Goal: Information Seeking & Learning: Learn about a topic

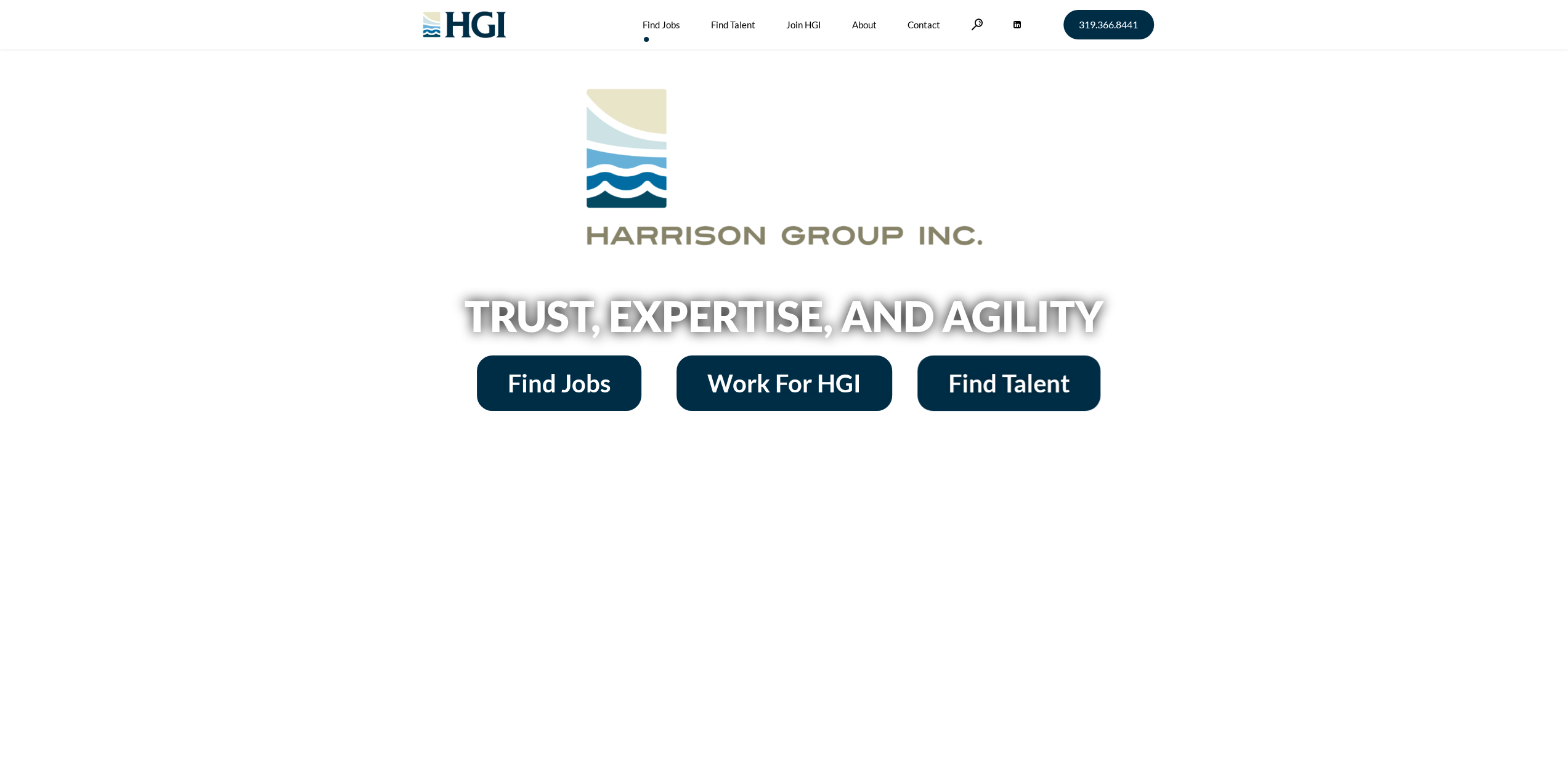
click at [658, 20] on link "Find Jobs" at bounding box center [661, 24] width 37 height 49
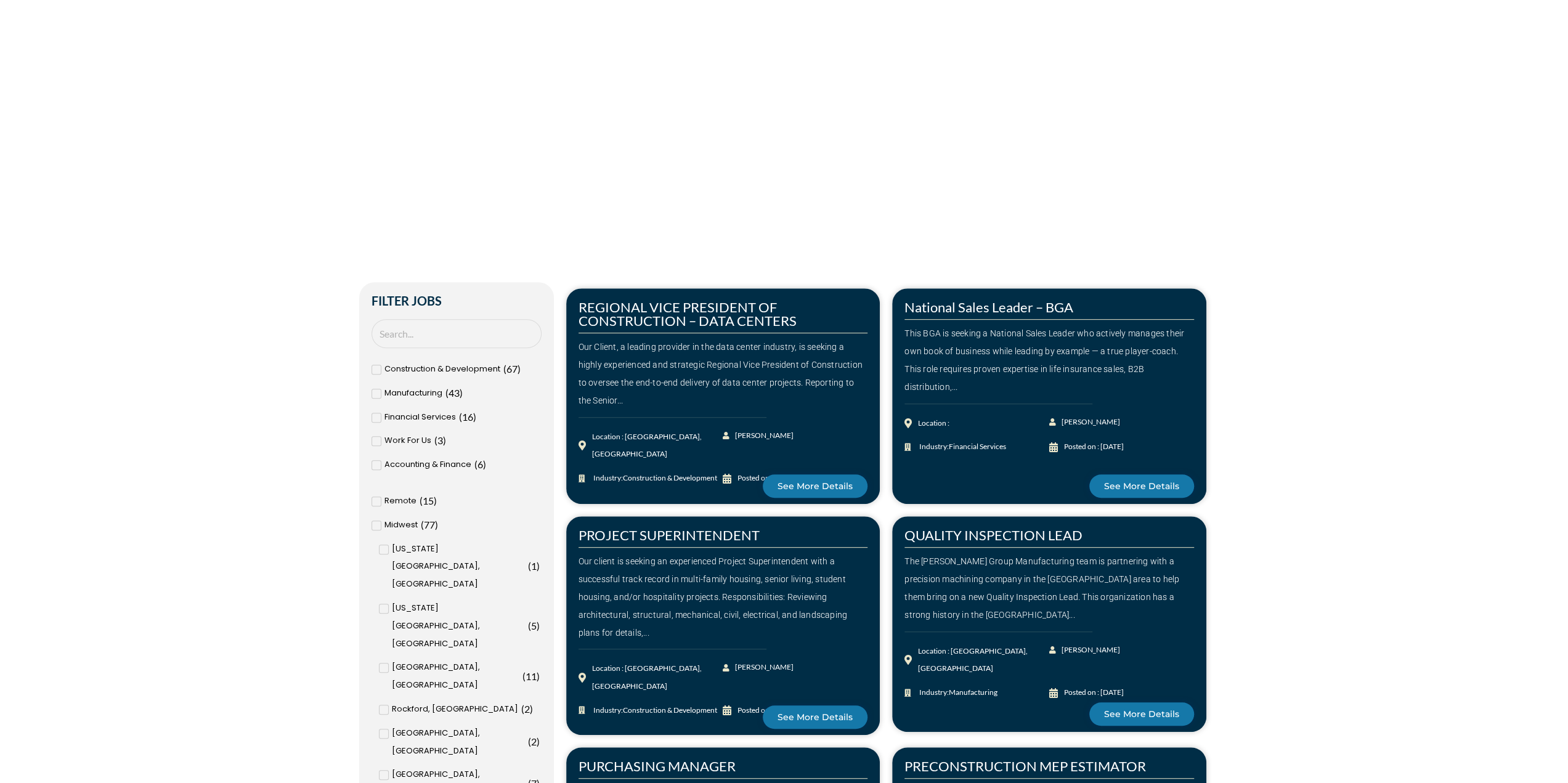
scroll to position [554, 0]
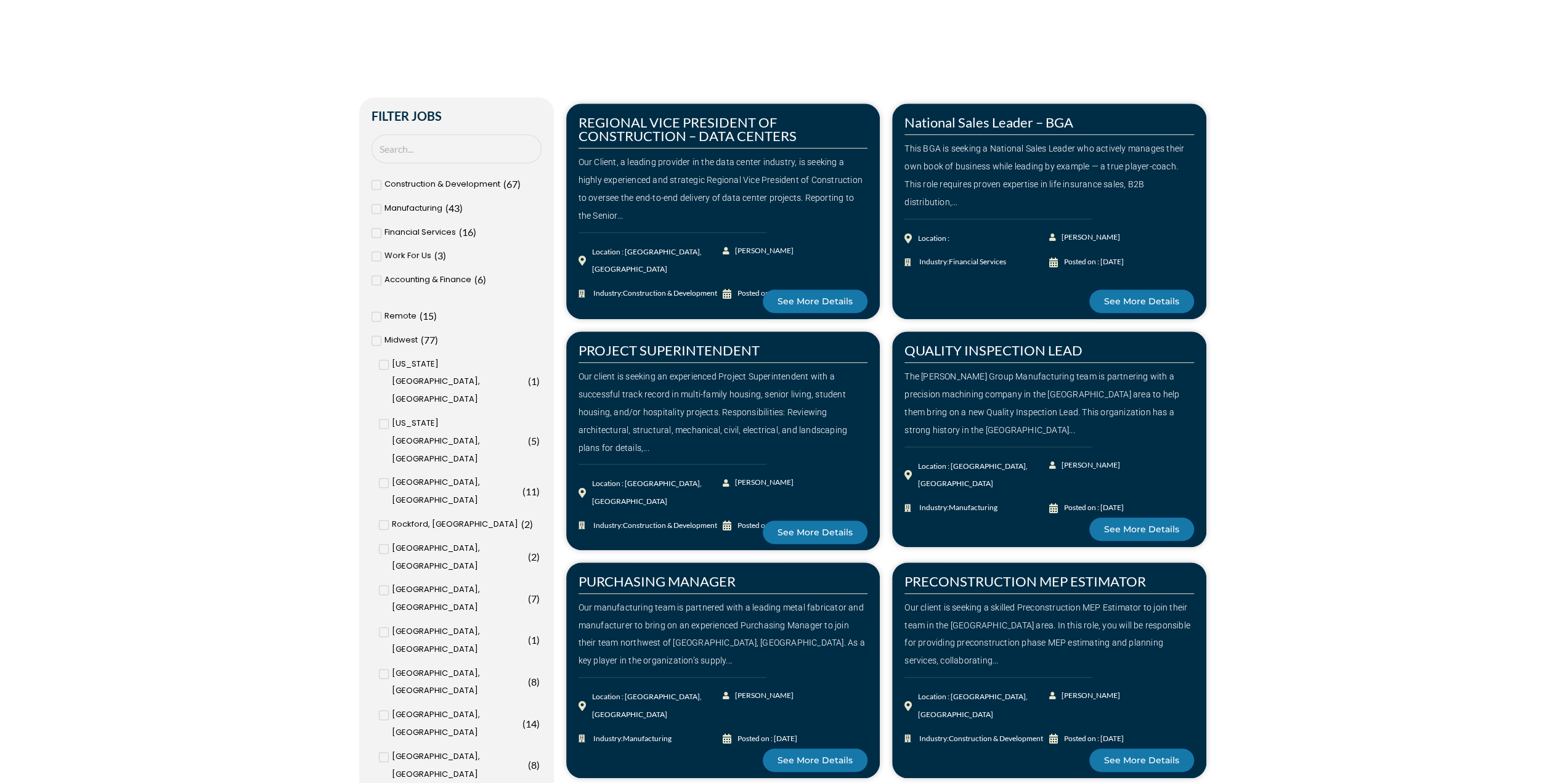
click at [403, 319] on span "Remote" at bounding box center [400, 316] width 32 height 18
click at [0, 0] on input "Remote ( 15 )" at bounding box center [0, 0] width 0 height 0
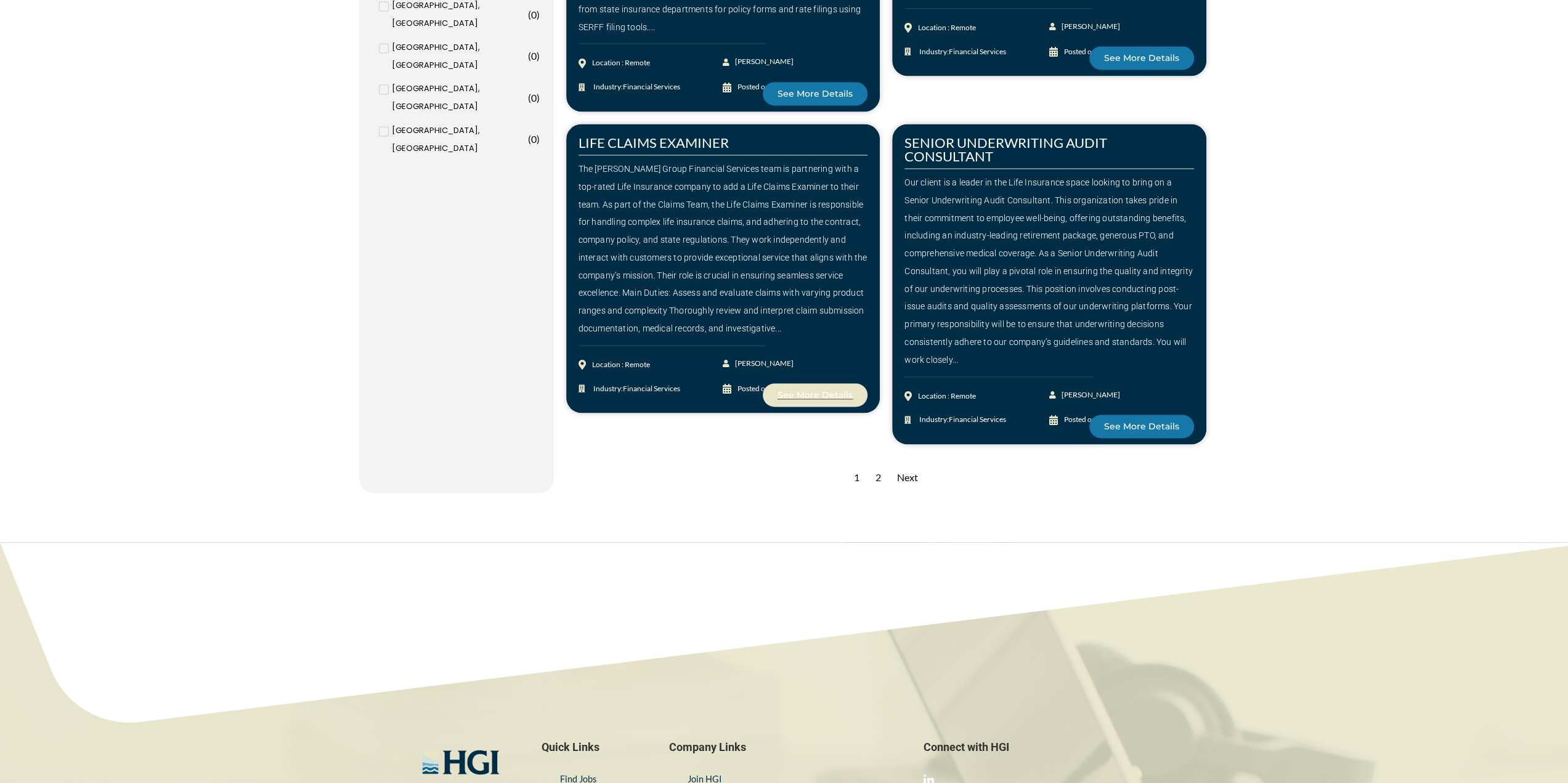
scroll to position [1847, 0]
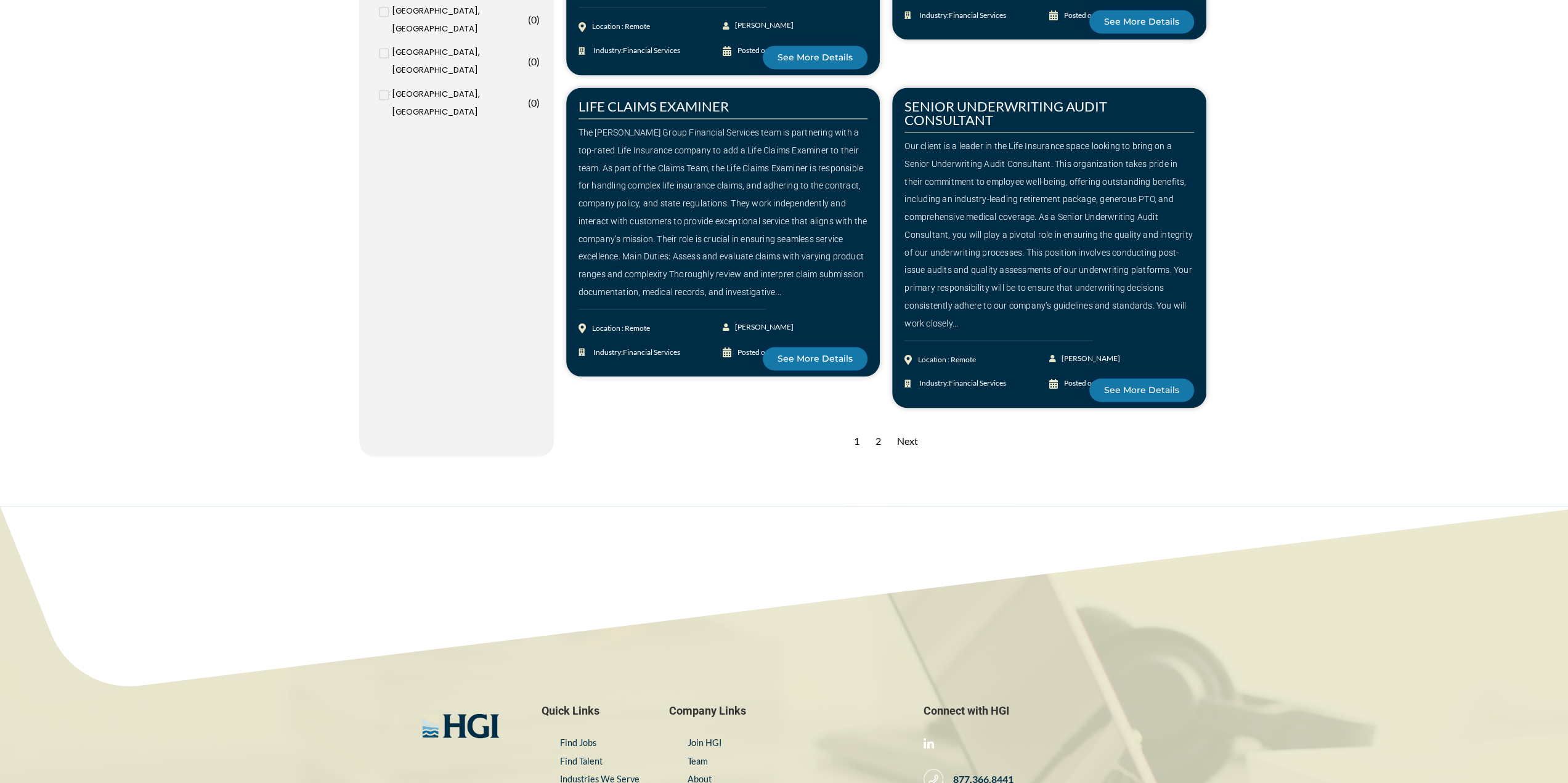
click at [904, 442] on div "Next" at bounding box center [907, 441] width 33 height 30
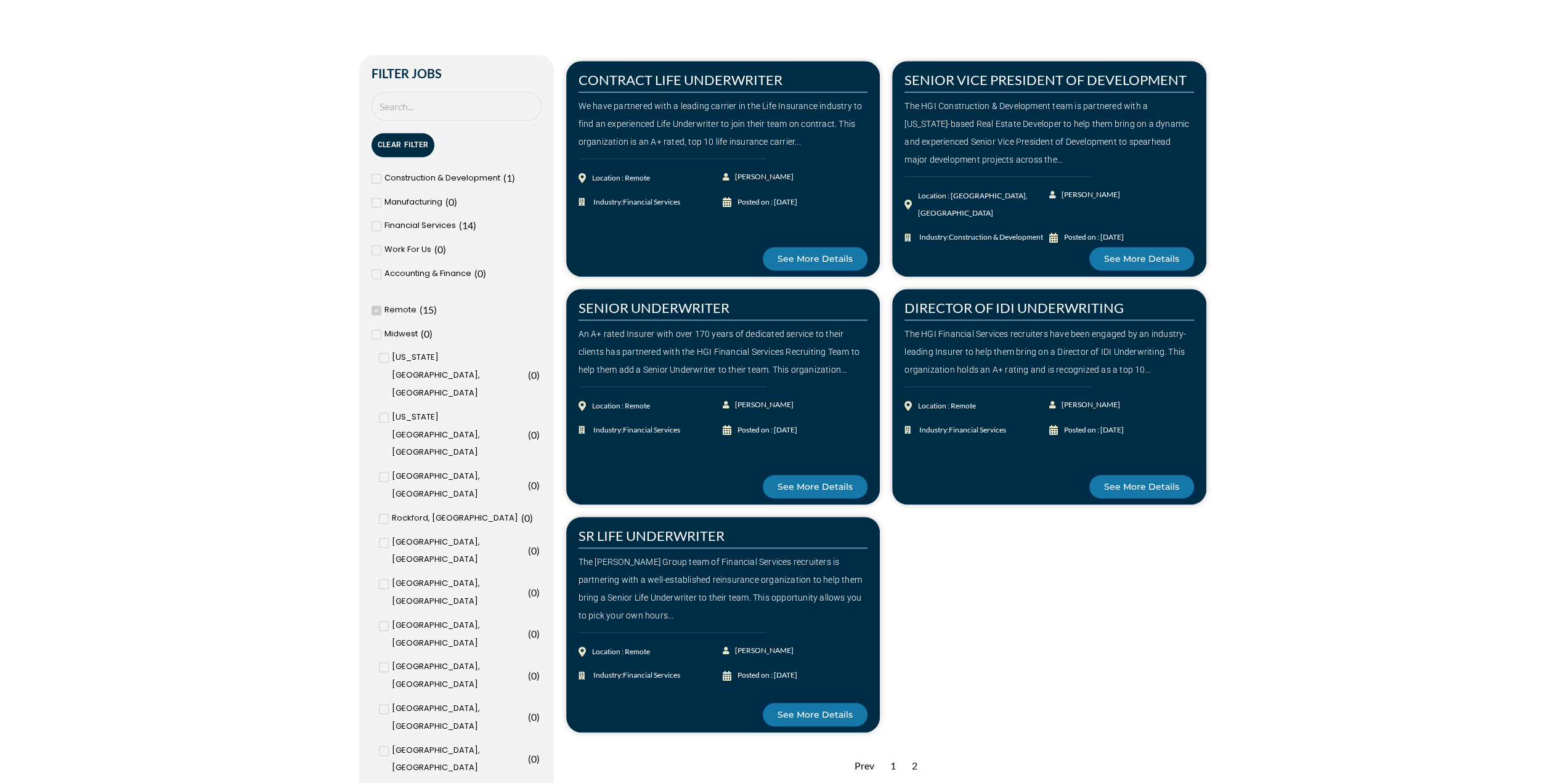
scroll to position [616, 0]
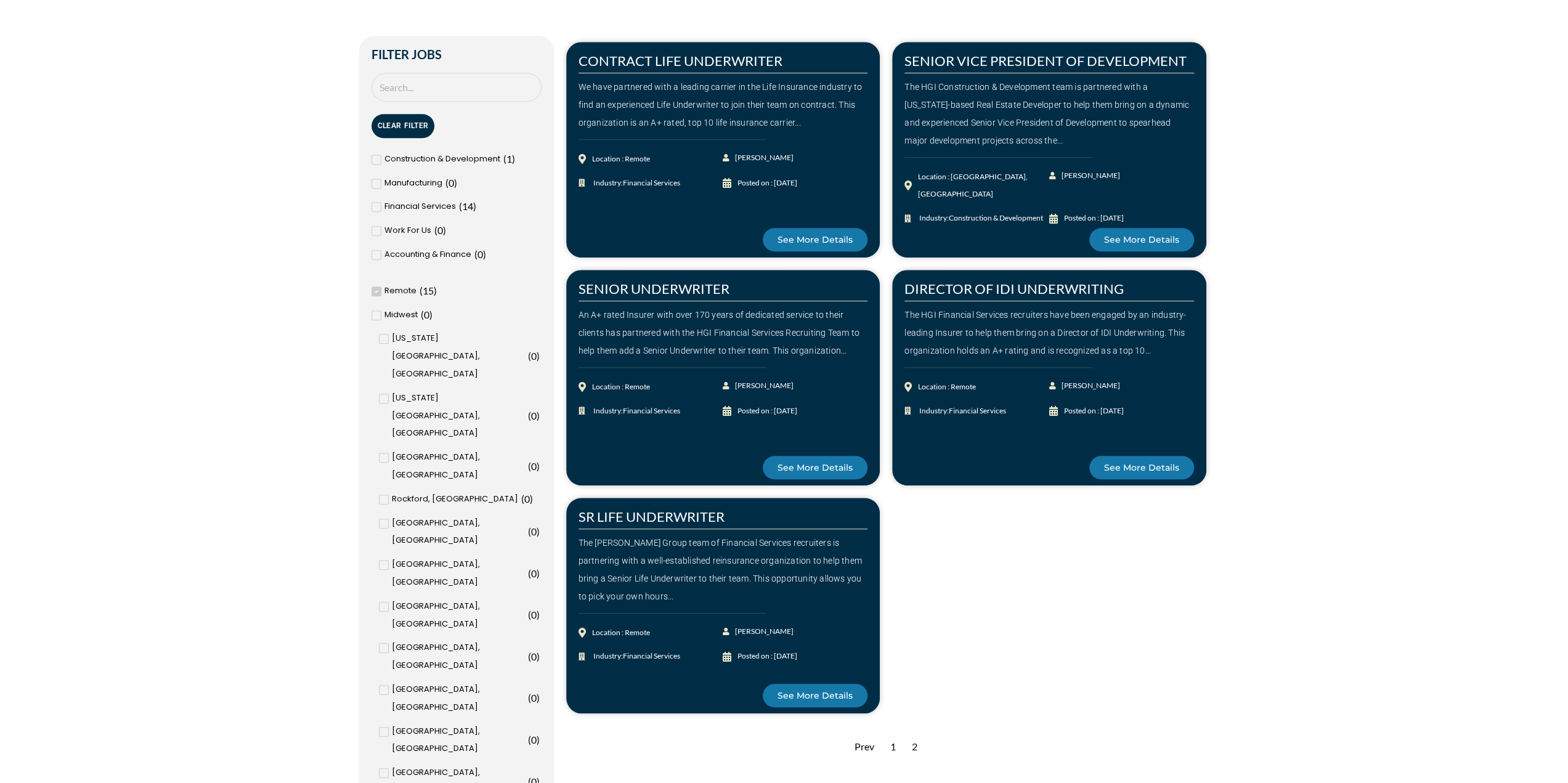
click at [376, 291] on icon at bounding box center [375, 292] width 3 height 3
click at [0, 0] on input "Remote ( 15 )" at bounding box center [0, 0] width 0 height 0
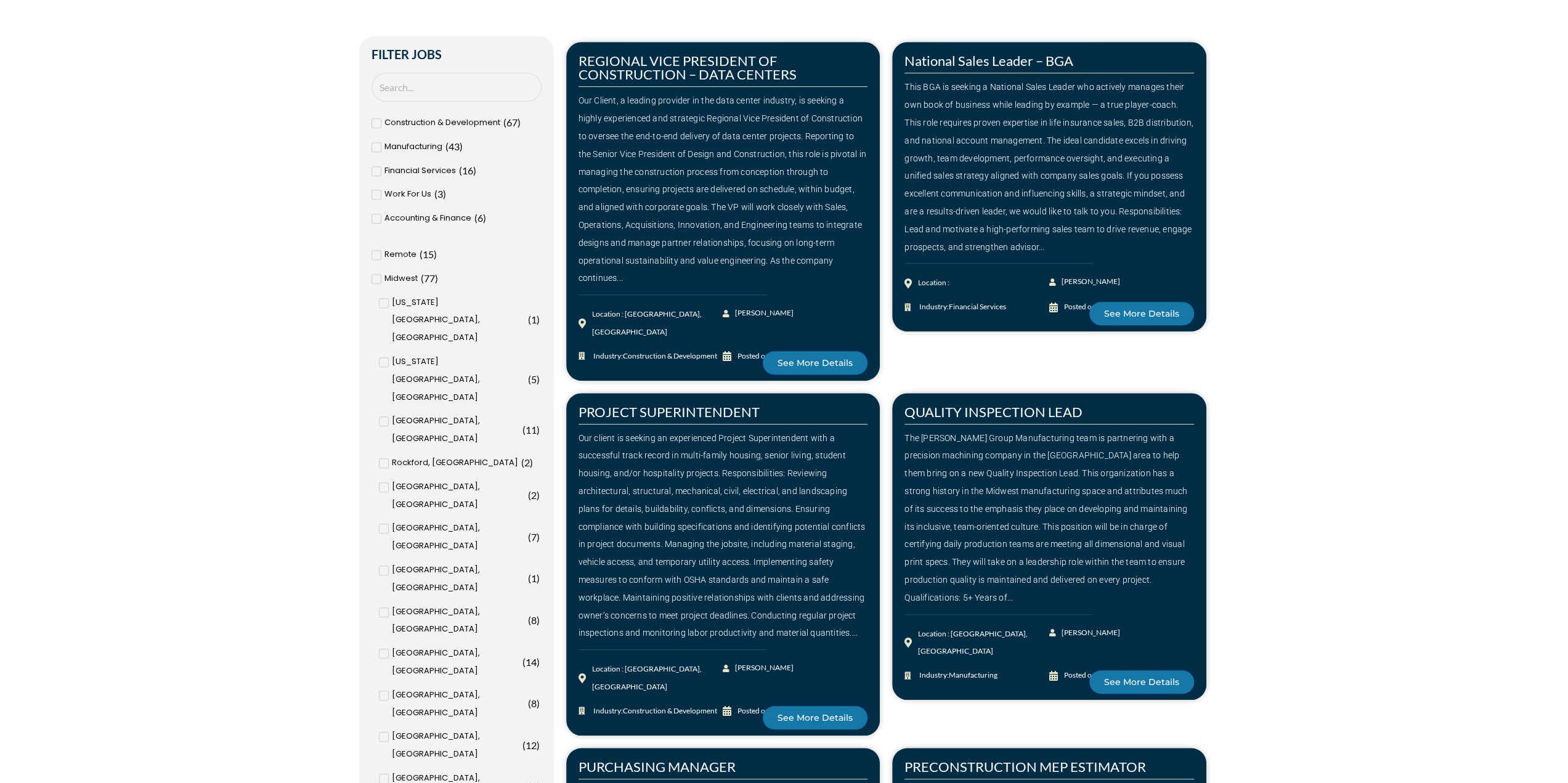
click at [382, 608] on icon at bounding box center [384, 612] width 4 height 7
click at [0, 0] on input "Cedar Rapids, IA ( 8 )" at bounding box center [0, 0] width 0 height 0
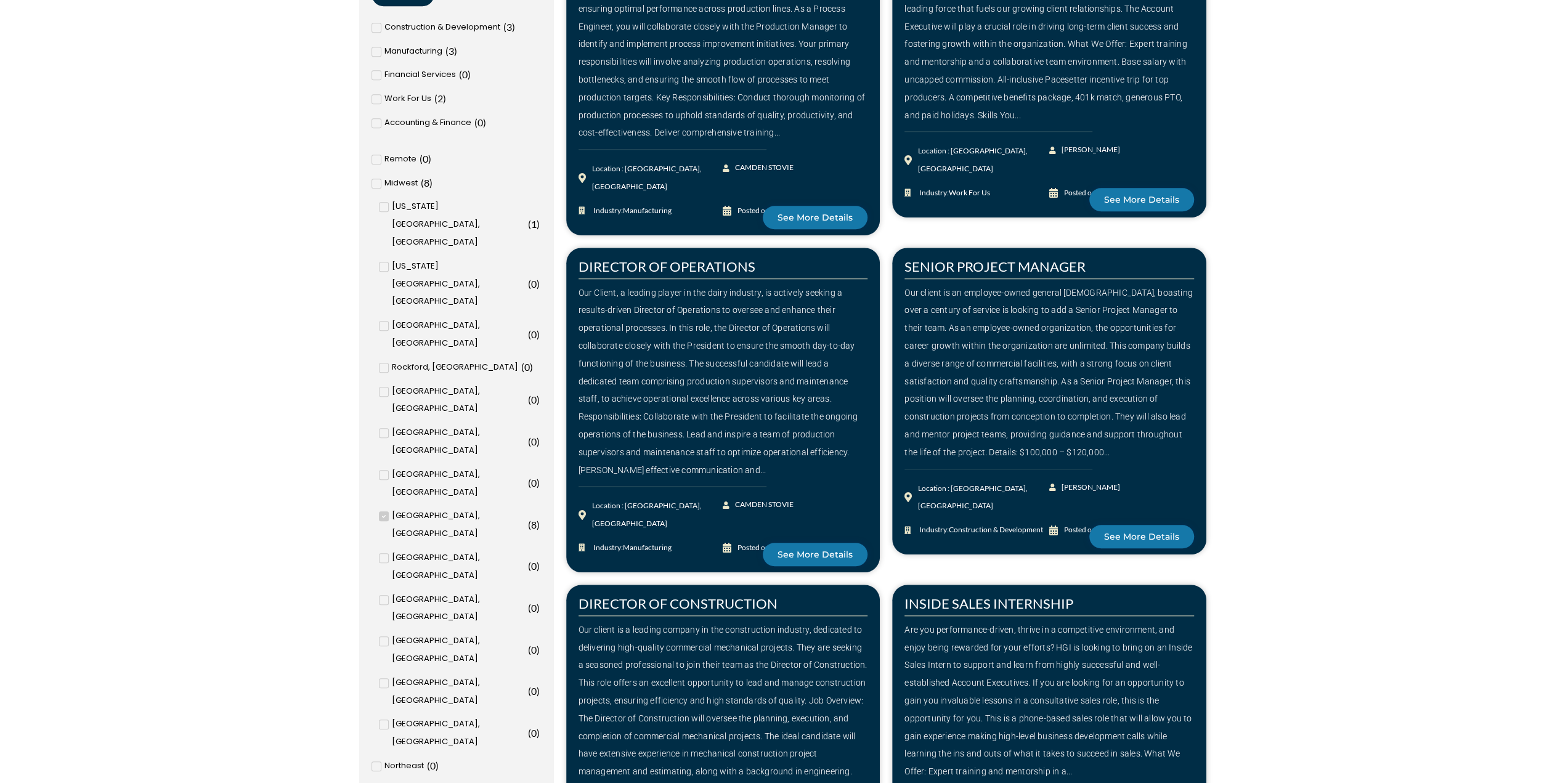
scroll to position [678, 0]
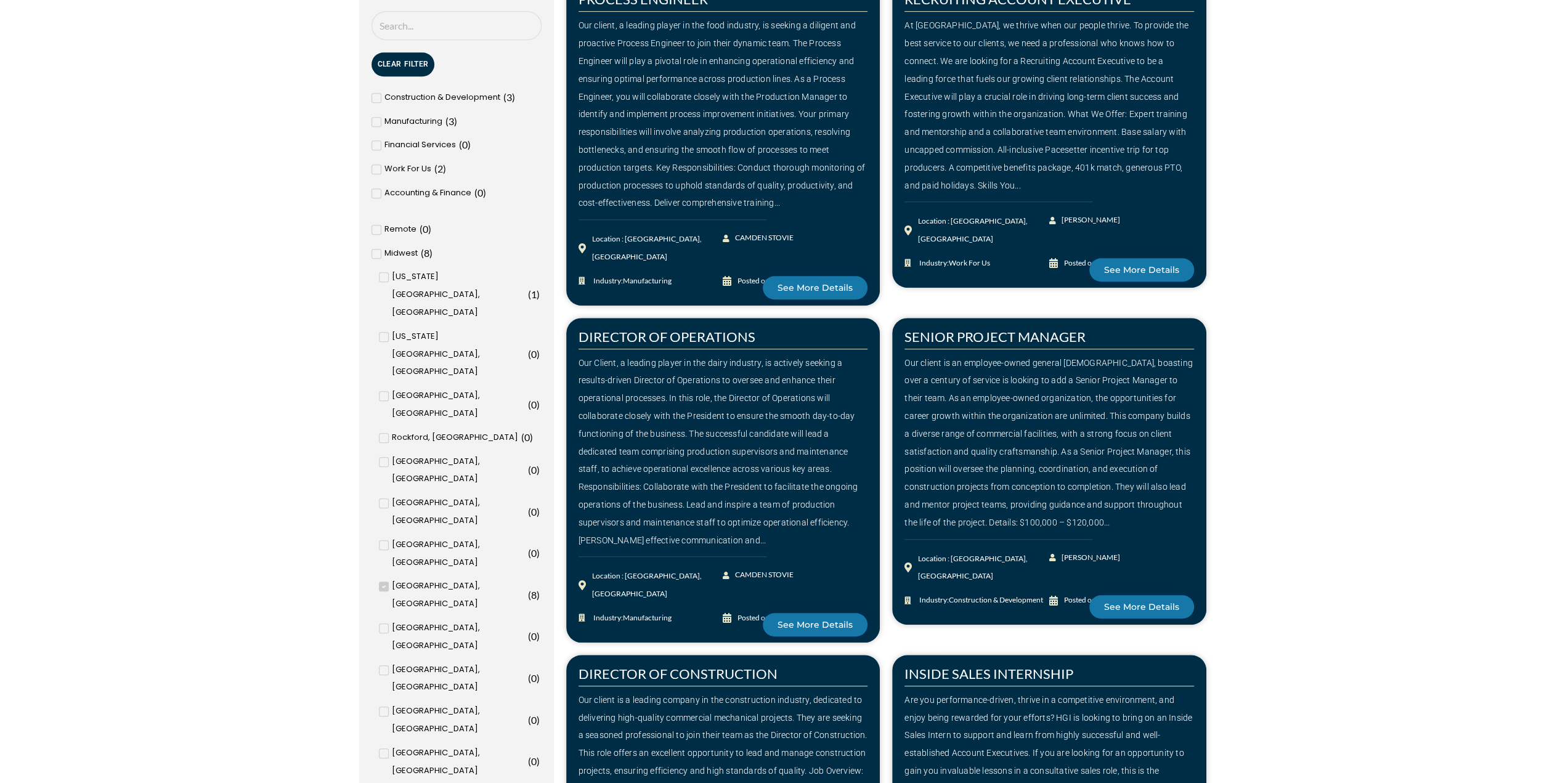
click at [385, 582] on icon at bounding box center [384, 586] width 4 height 7
click at [0, 0] on input "Cedar Rapids, IA ( 8 )" at bounding box center [0, 0] width 0 height 0
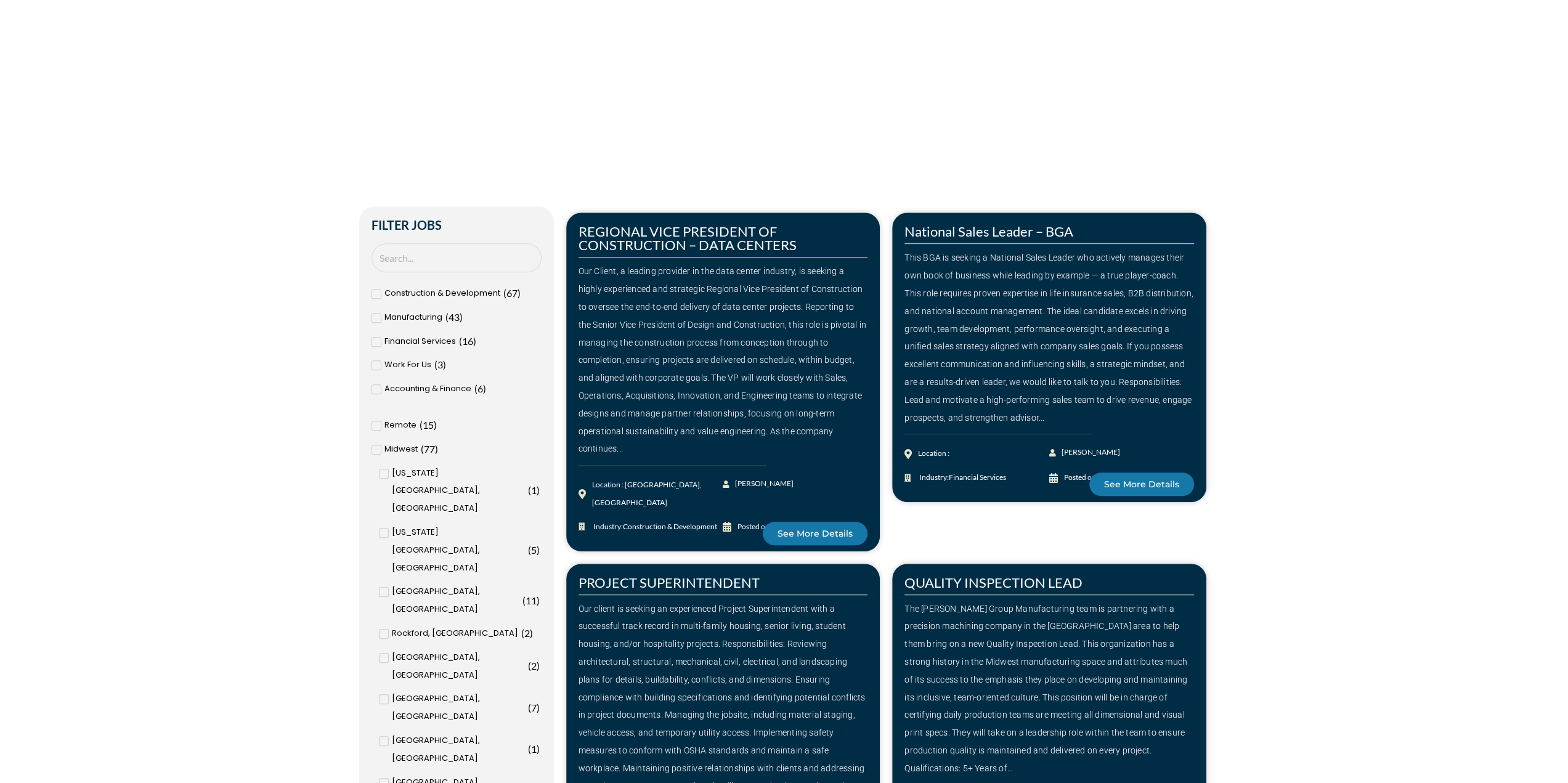
scroll to position [431, 0]
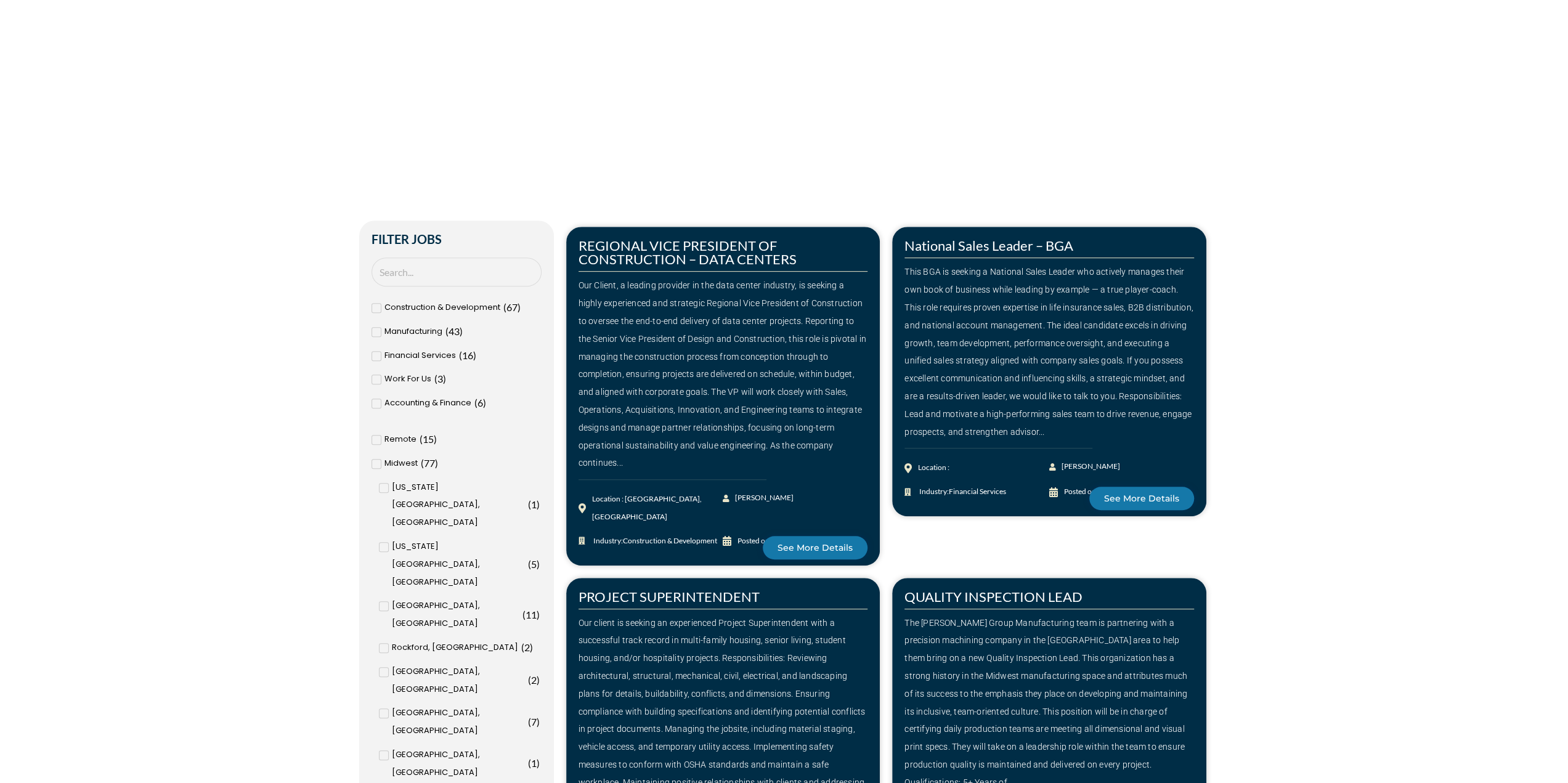
click at [376, 333] on icon at bounding box center [375, 332] width 3 height 3
click at [0, 0] on input "Manufacturing ( 43 )" at bounding box center [0, 0] width 0 height 0
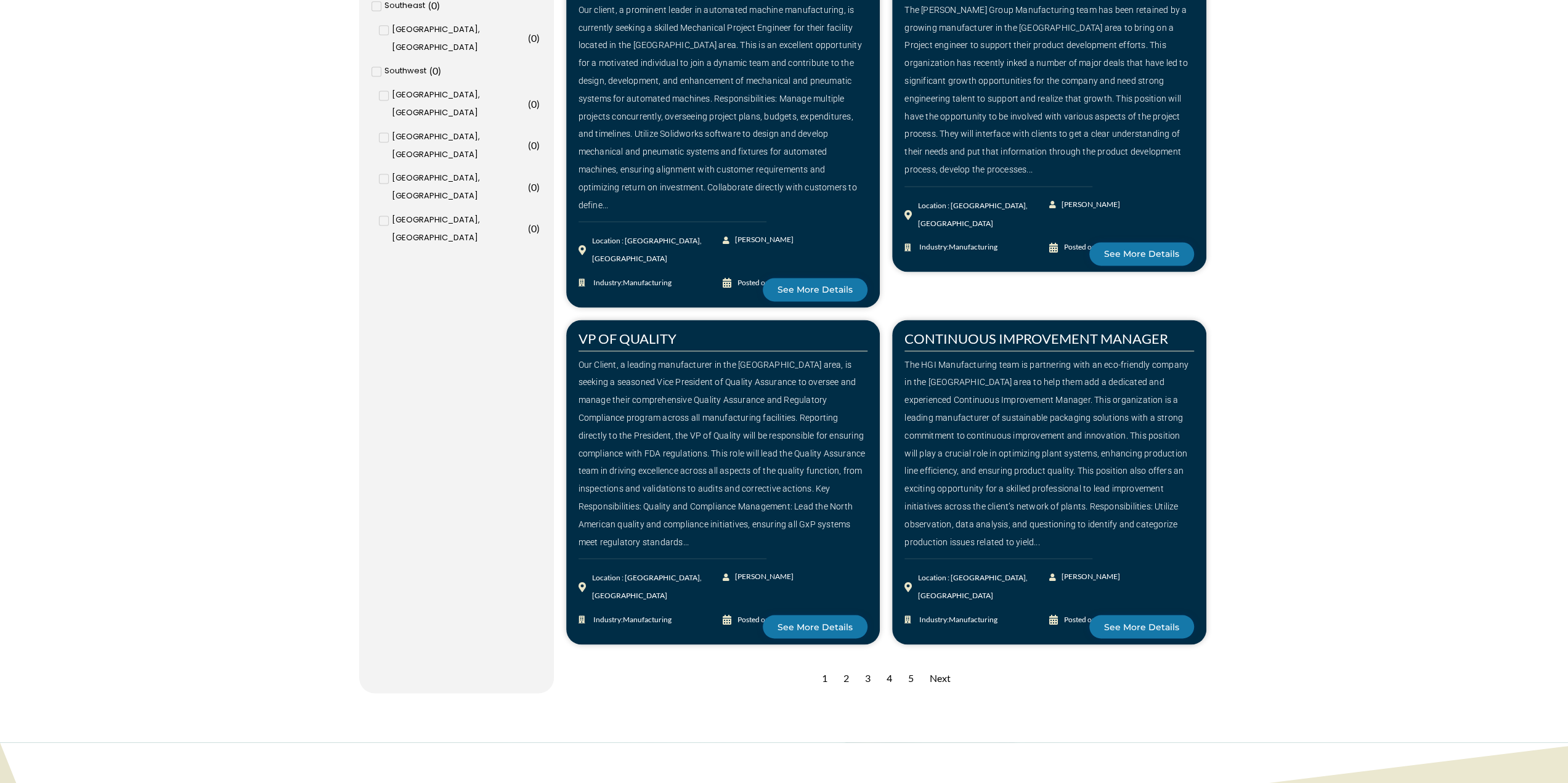
scroll to position [1724, 0]
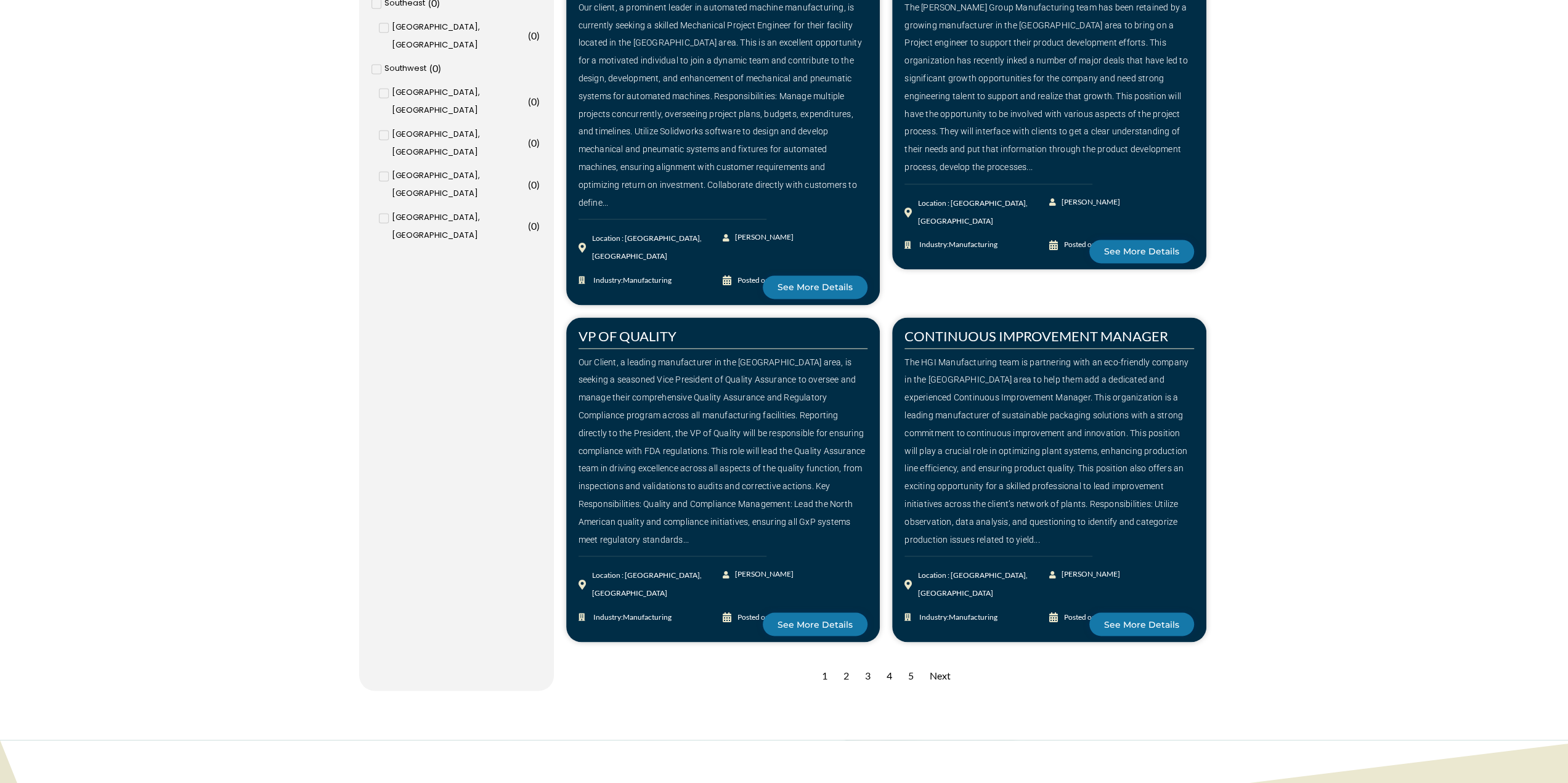
click at [843, 660] on div "2" at bounding box center [846, 675] width 18 height 30
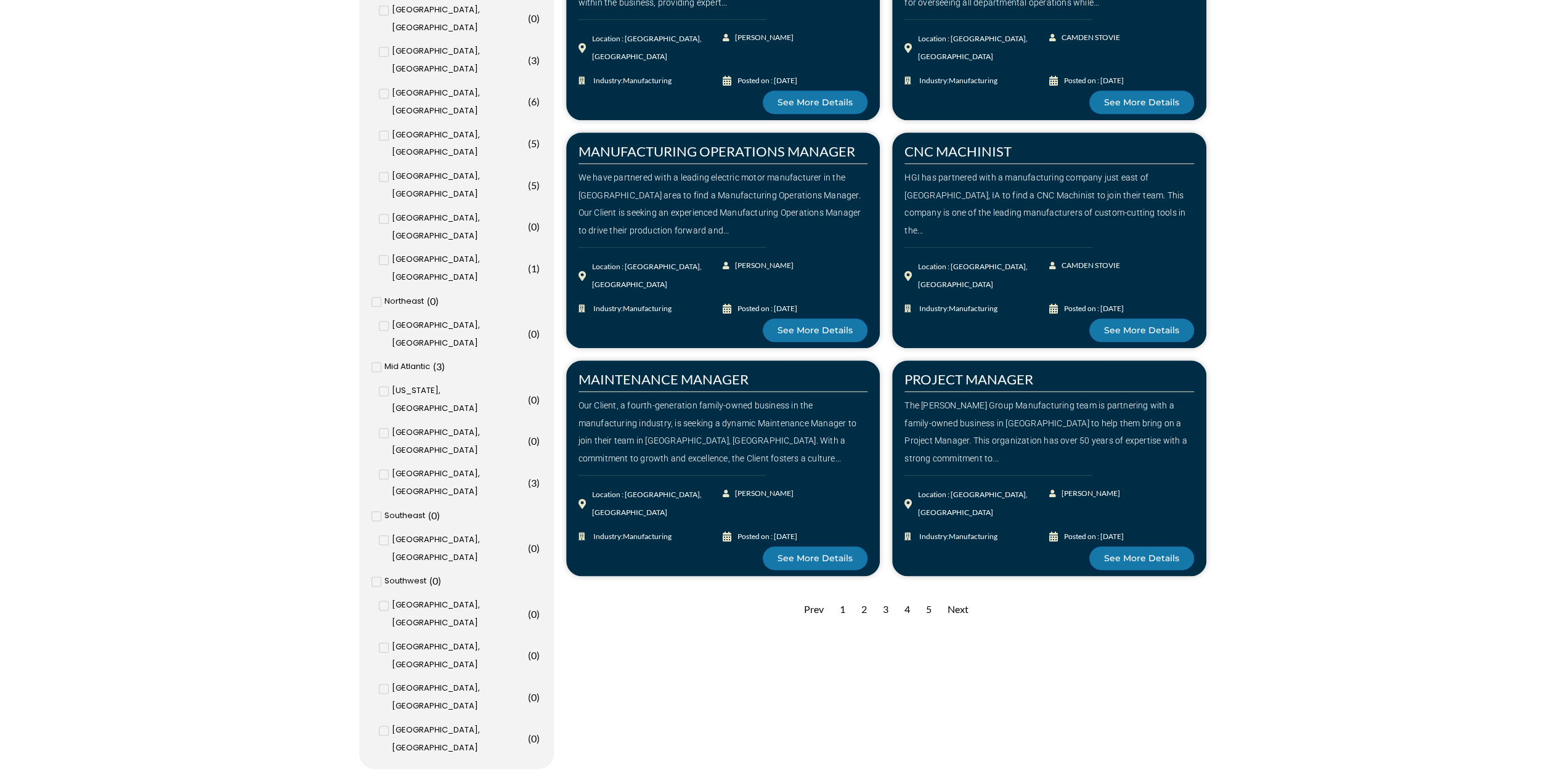
scroll to position [1232, 0]
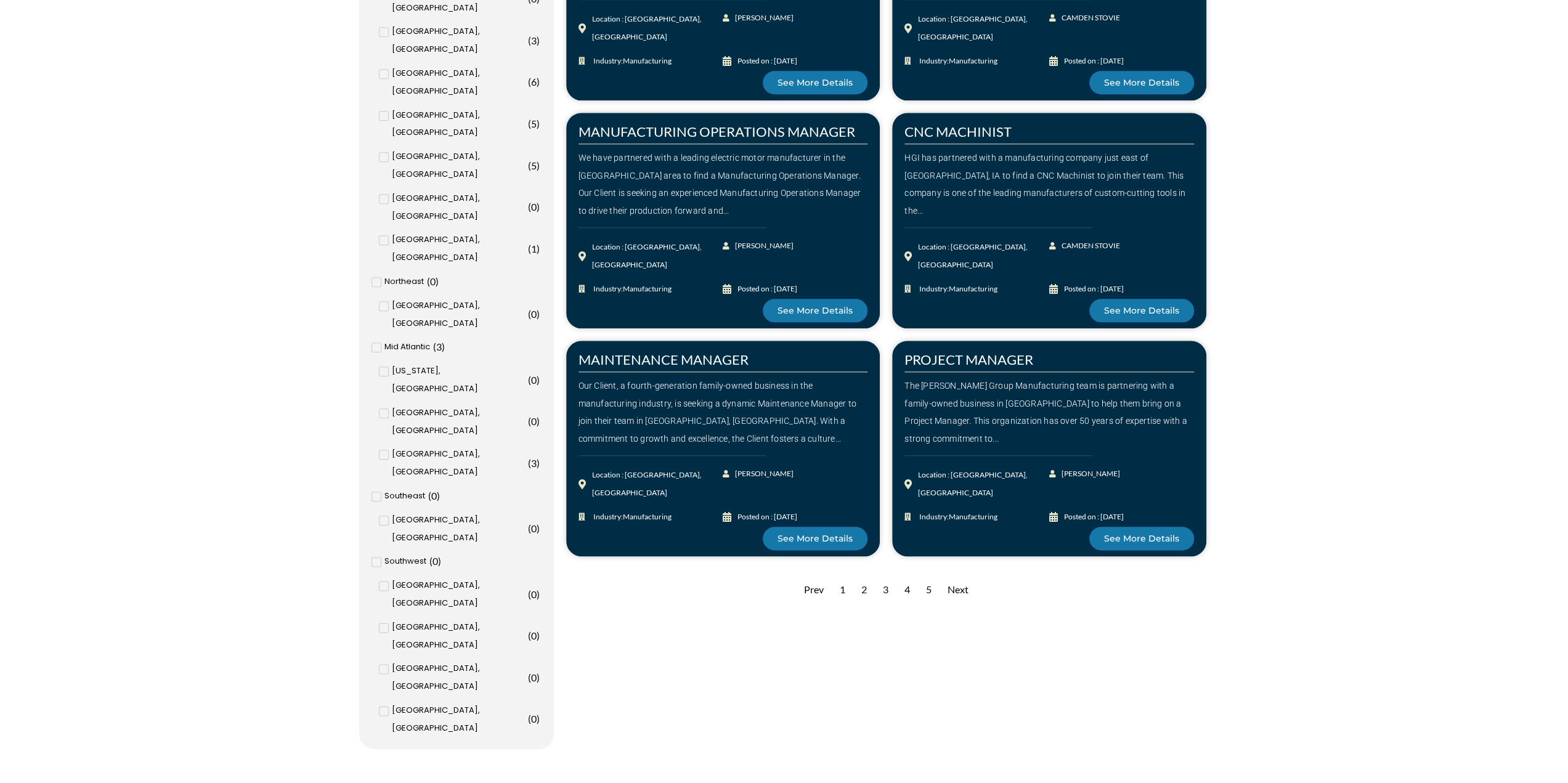
click at [885, 589] on div "3" at bounding box center [885, 589] width 18 height 30
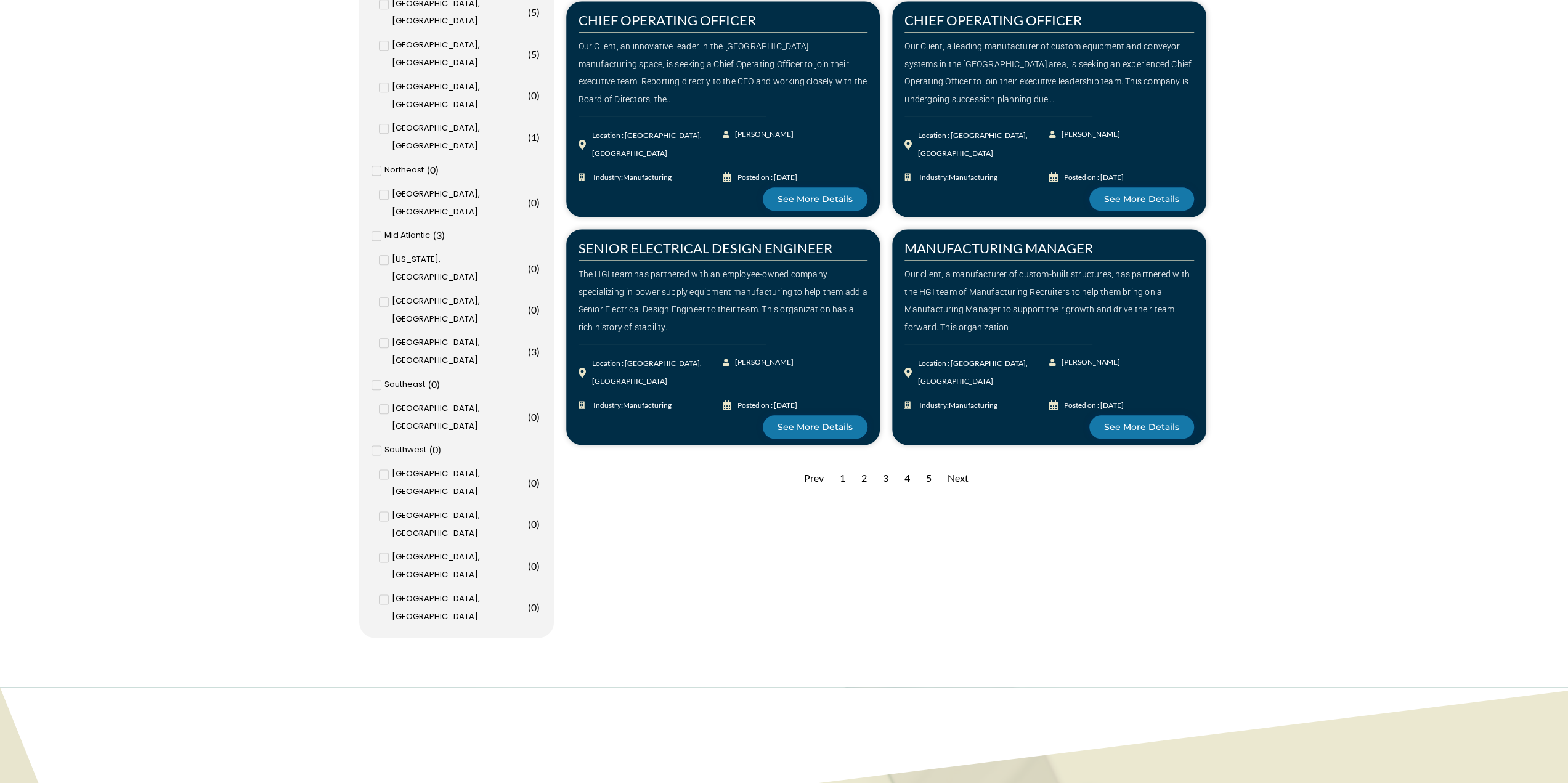
scroll to position [1355, 0]
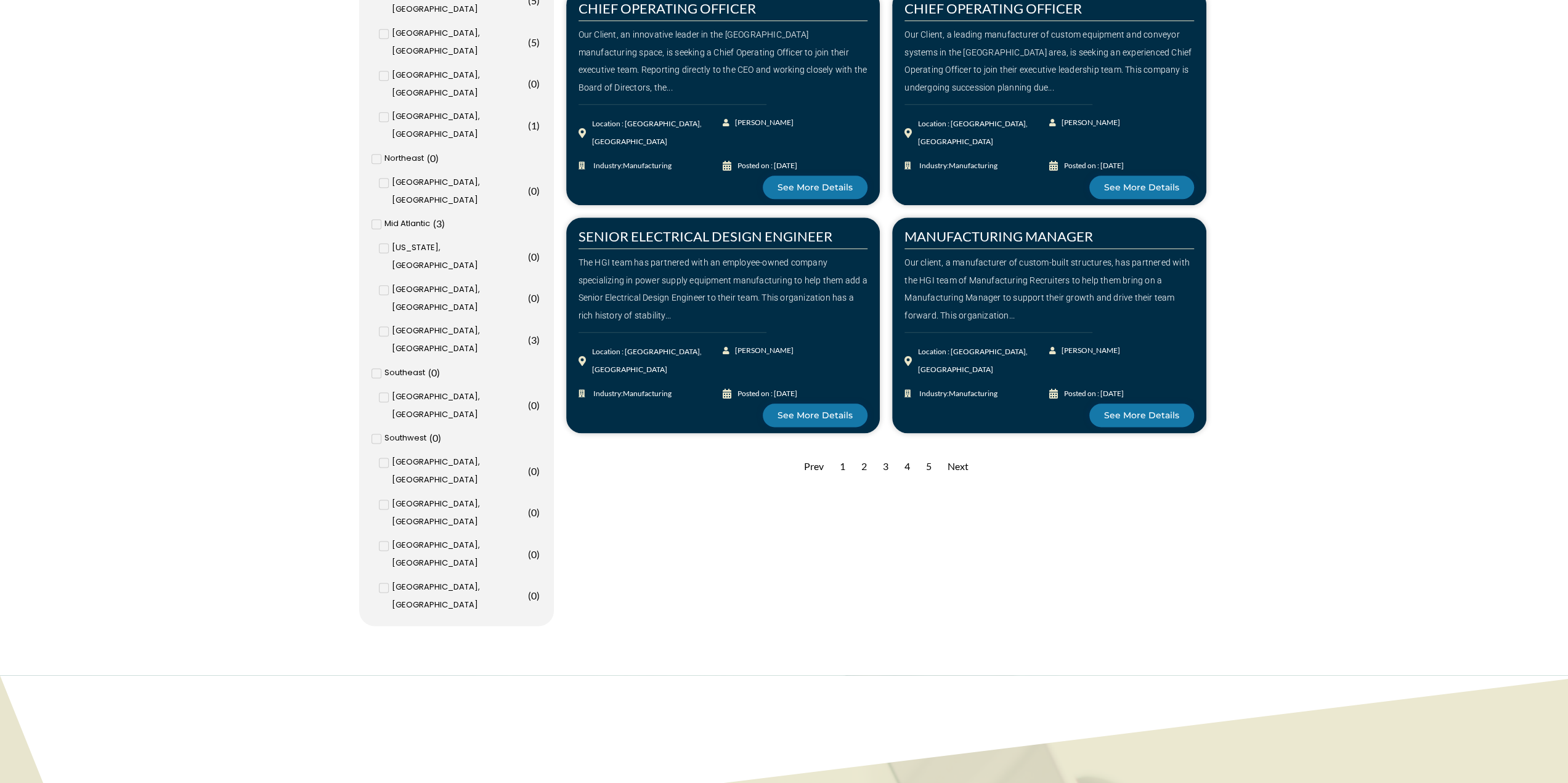
click at [959, 462] on div "Next" at bounding box center [957, 466] width 33 height 30
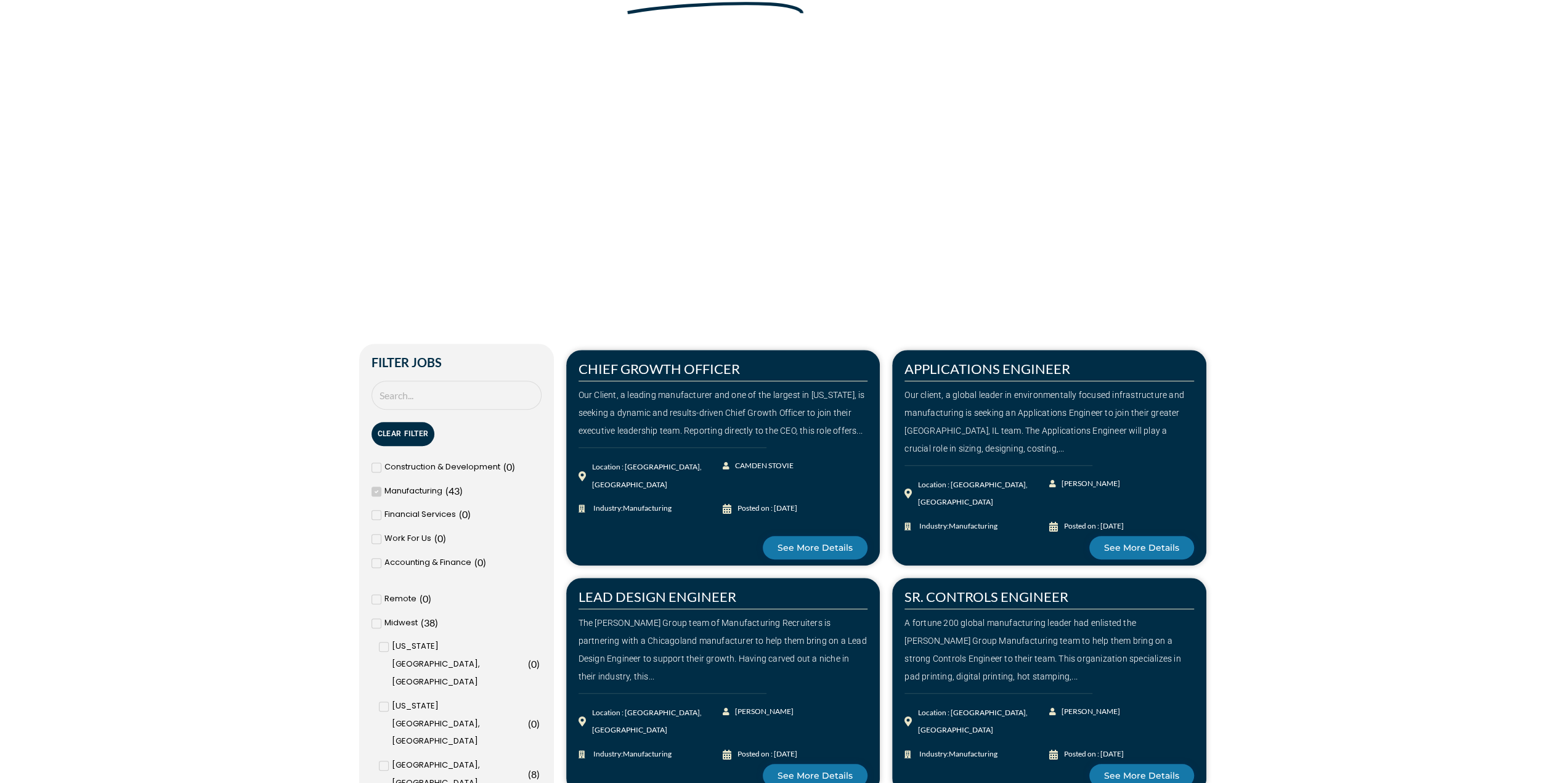
scroll to position [431, 0]
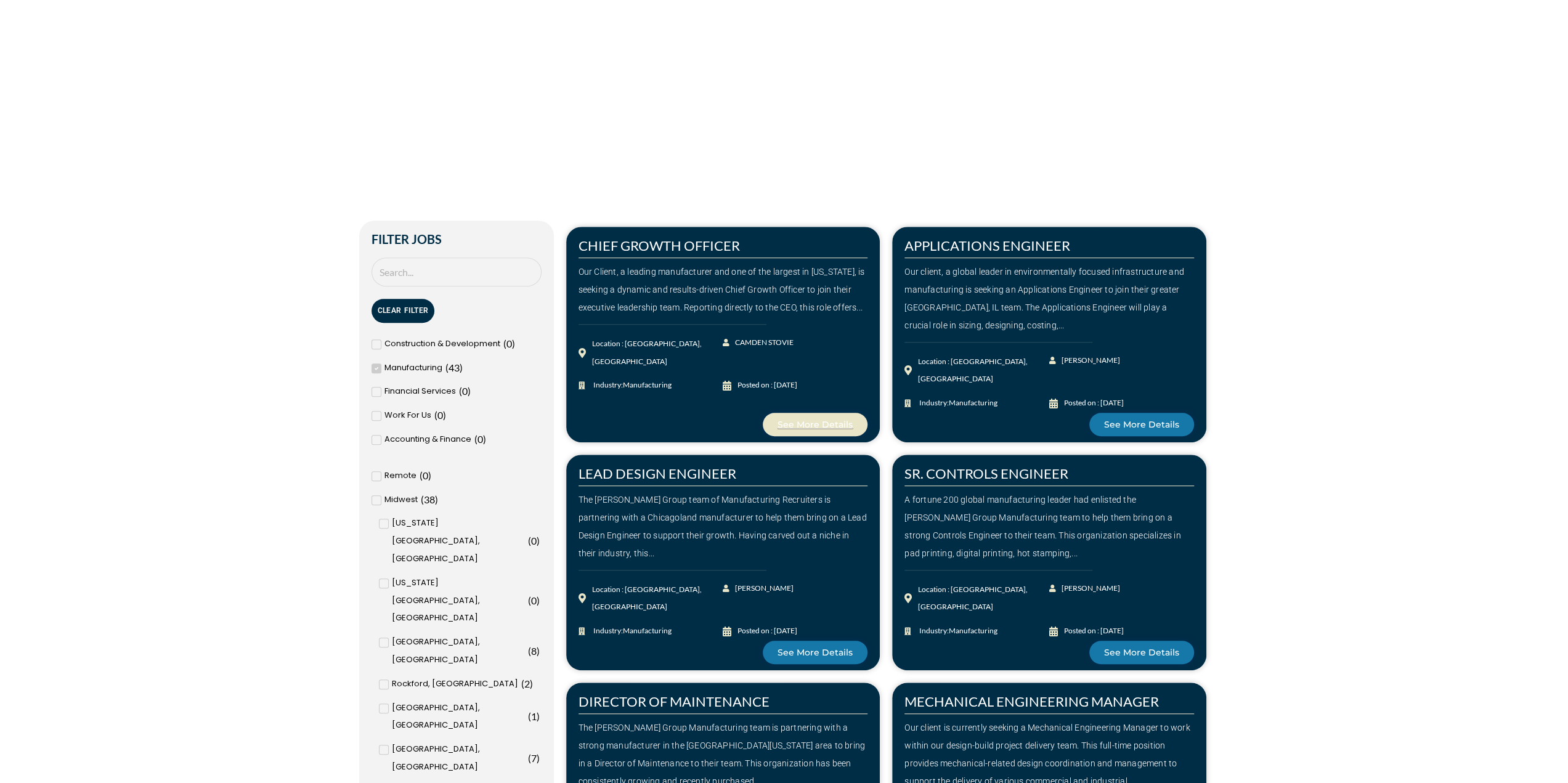
click at [823, 423] on span "See More Details" at bounding box center [815, 424] width 75 height 9
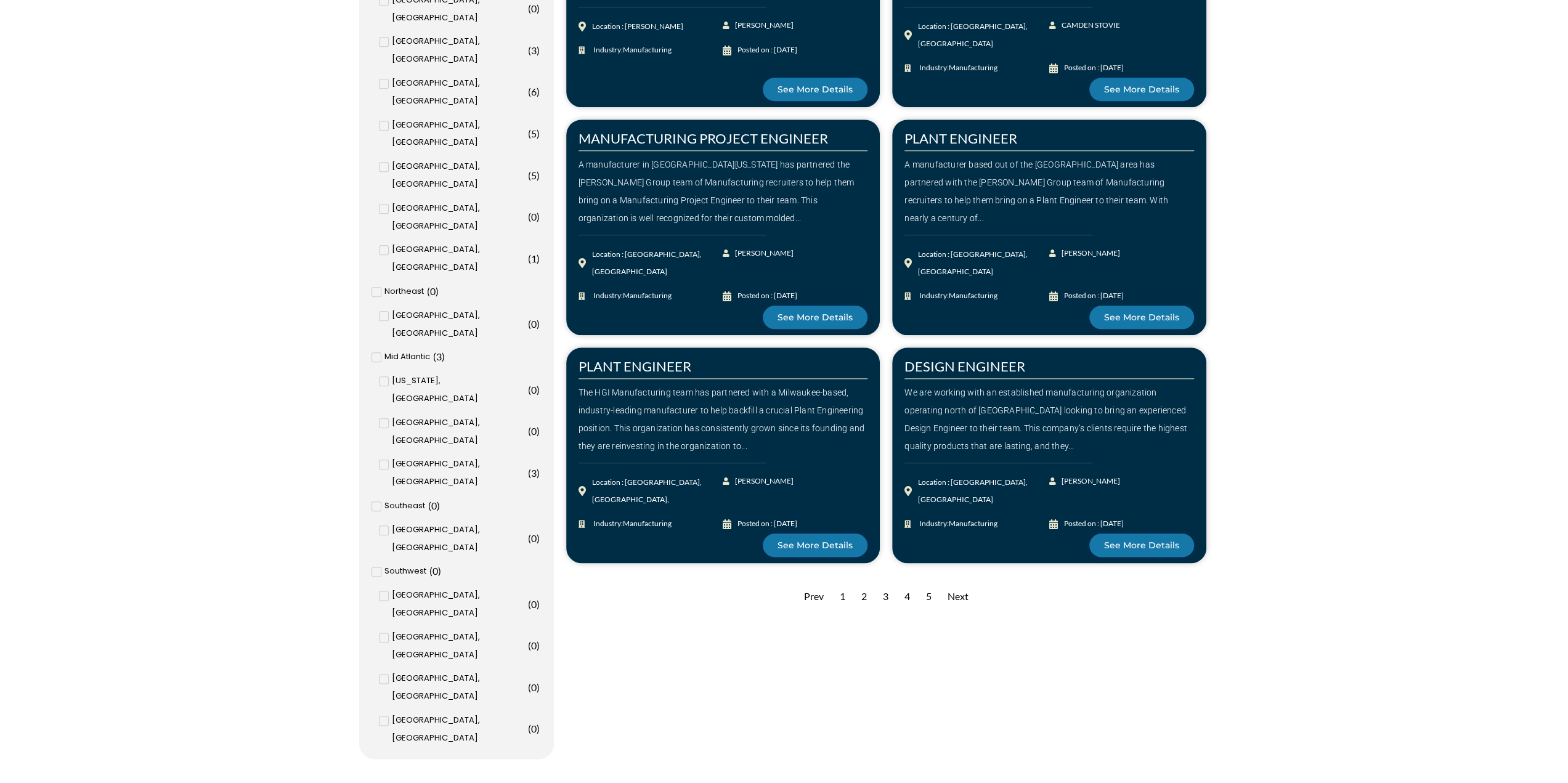
scroll to position [1232, 0]
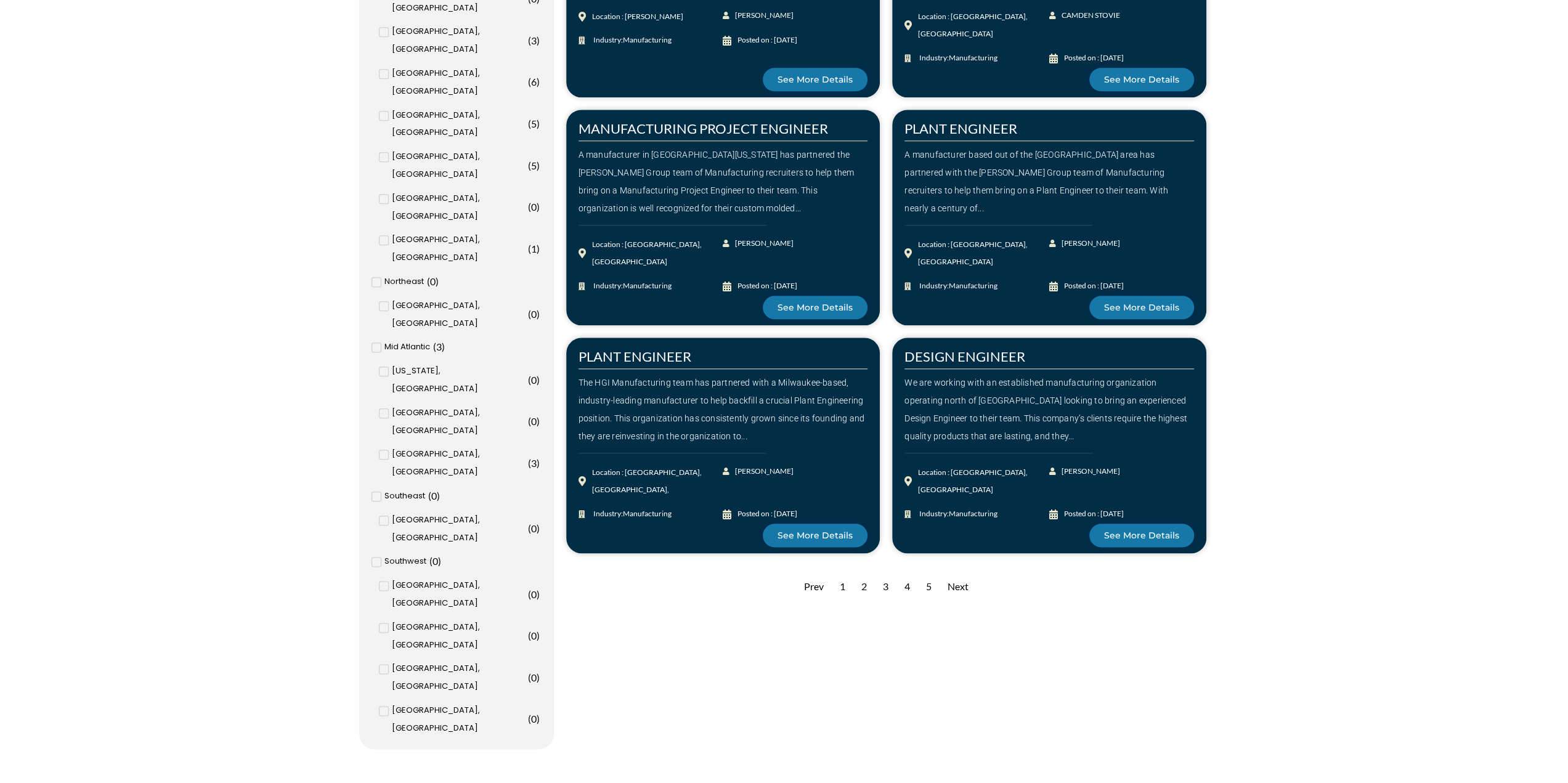
click at [961, 588] on div "Next" at bounding box center [957, 587] width 33 height 30
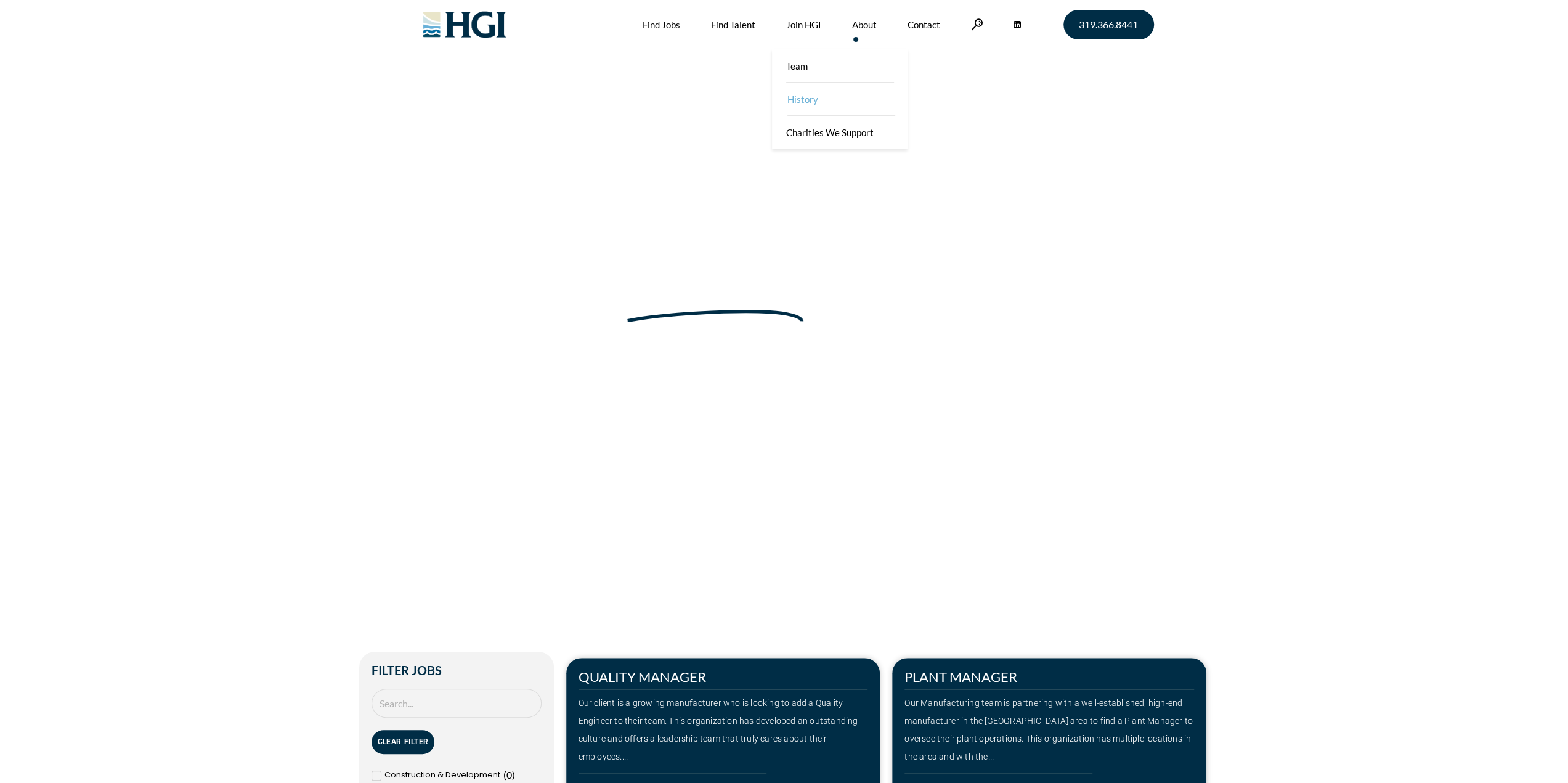
click at [823, 95] on link "History" at bounding box center [840, 99] width 135 height 33
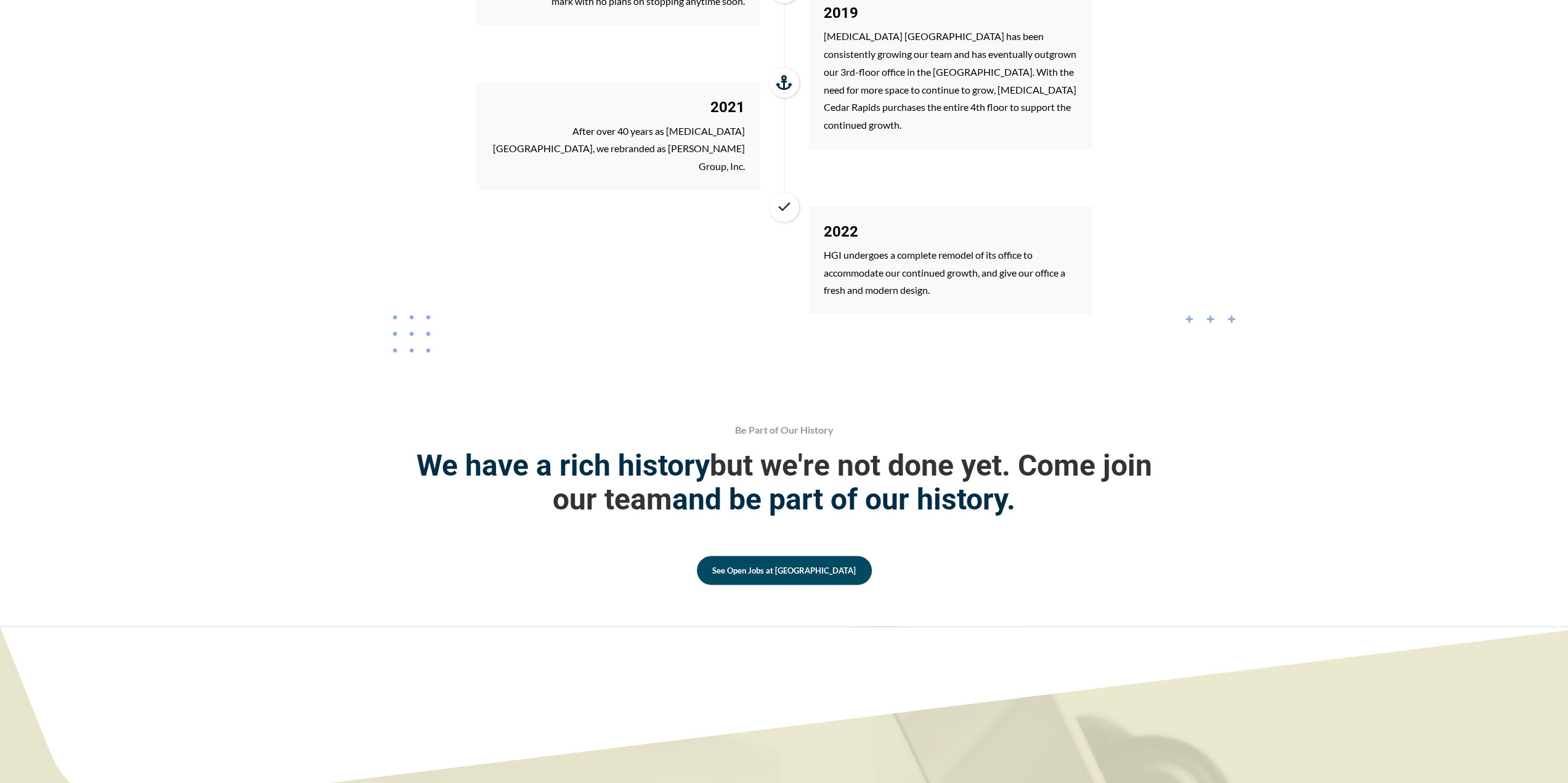
scroll to position [1969, 0]
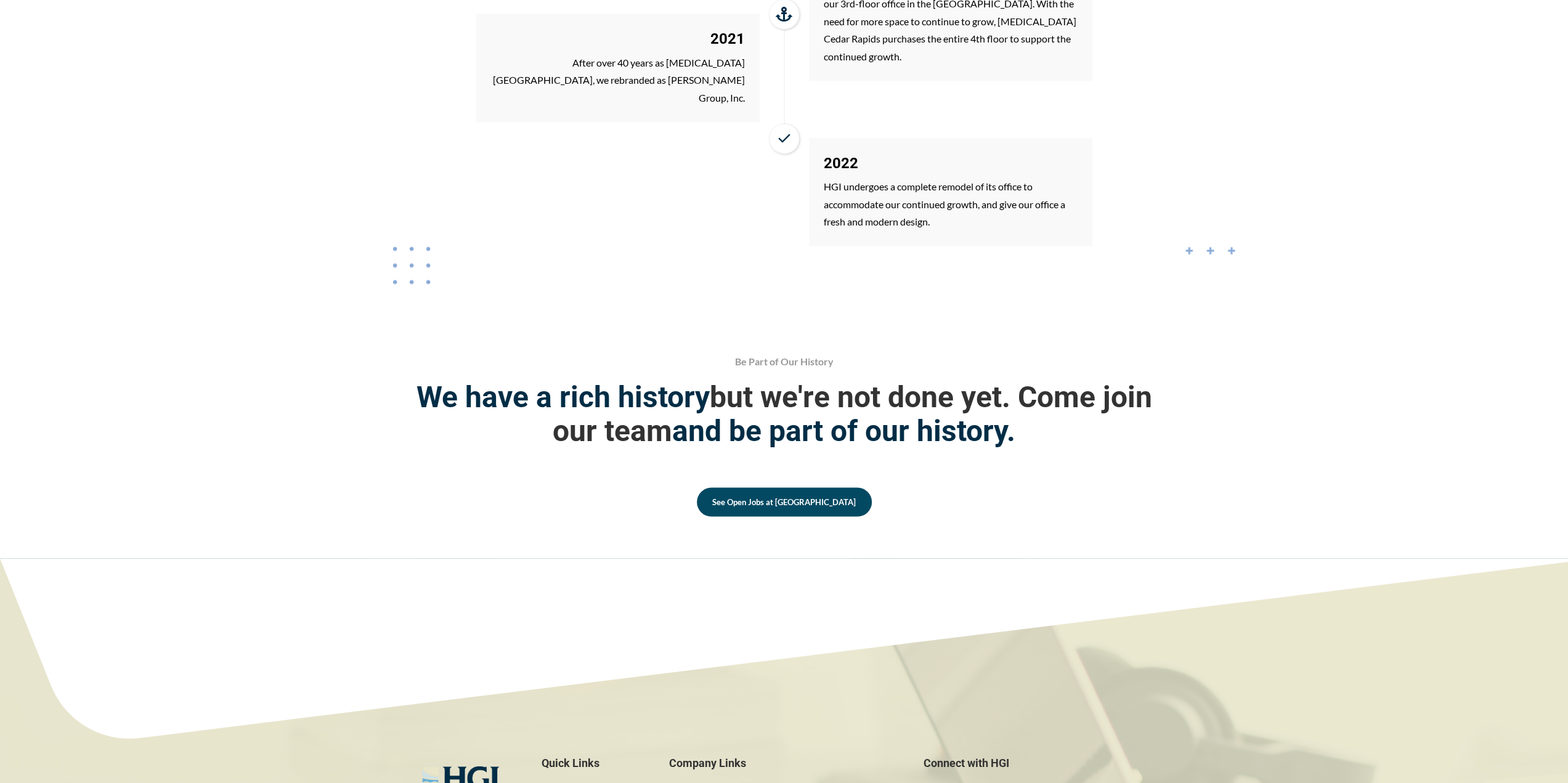
click at [698, 782] on link "Join HGI" at bounding box center [704, 794] width 34 height 10
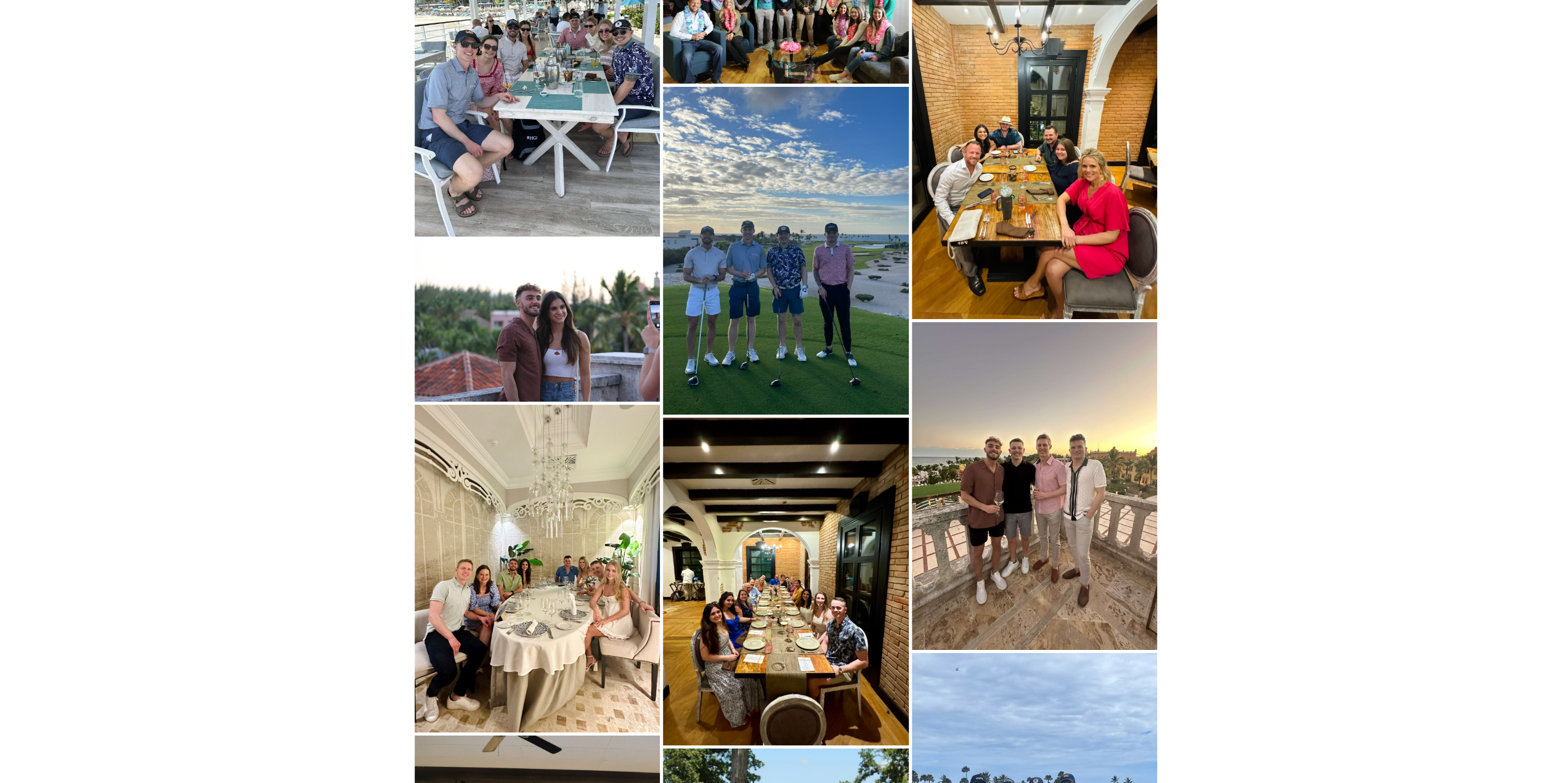
scroll to position [3734, 0]
